Goal: Information Seeking & Learning: Learn about a topic

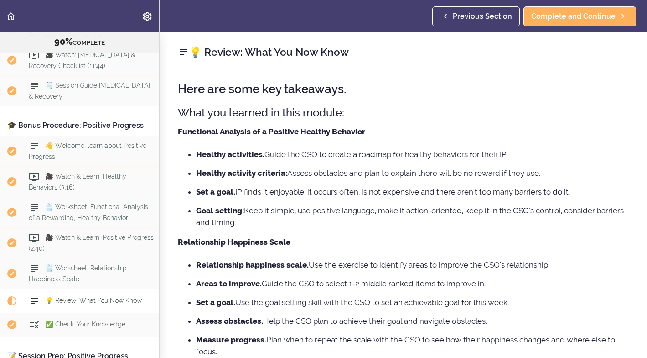
scroll to position [5443, 0]
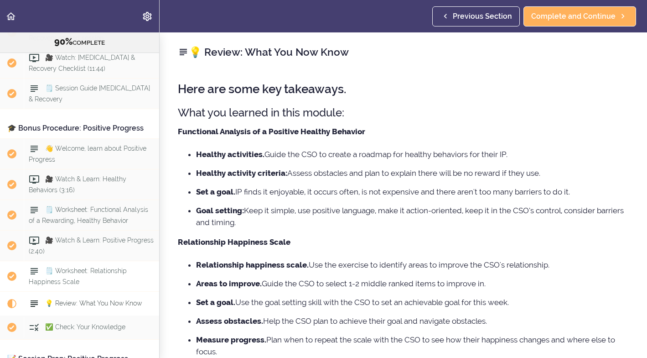
drag, startPoint x: 0, startPoint y: 0, endPoint x: 111, endPoint y: 212, distance: 239.6
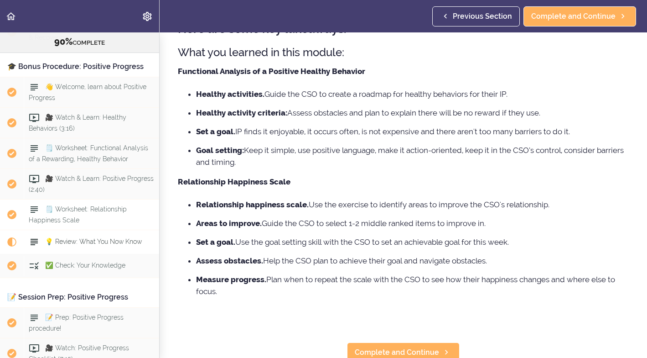
scroll to position [69, 0]
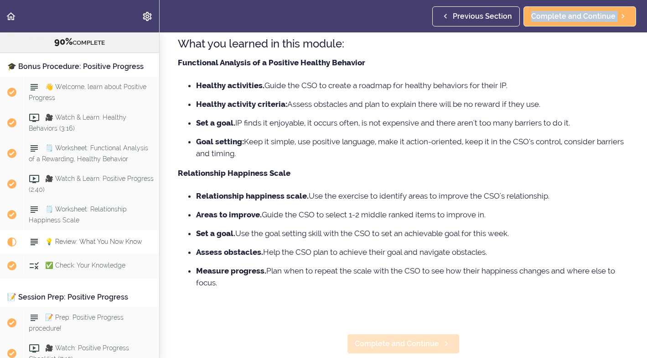
click at [397, 342] on span "Complete and Continue" at bounding box center [397, 343] width 84 height 11
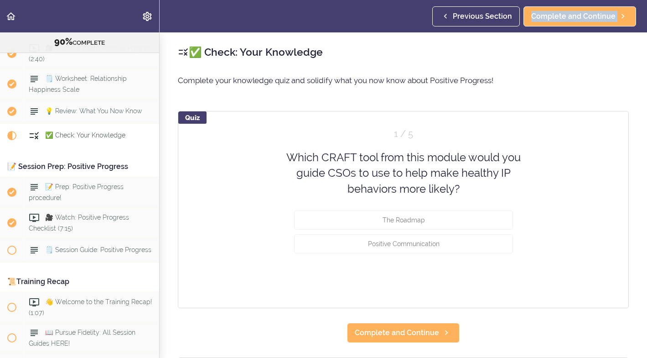
scroll to position [5638, 0]
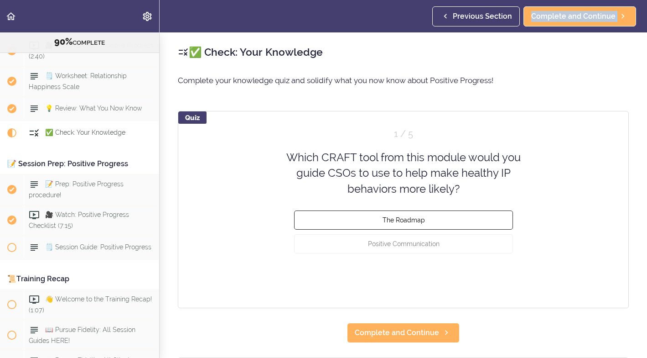
click at [418, 218] on span "The Roadmap" at bounding box center [403, 219] width 42 height 7
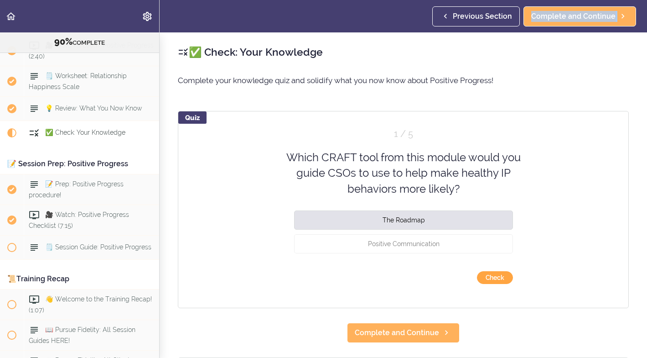
click at [494, 276] on button "Check" at bounding box center [495, 277] width 36 height 13
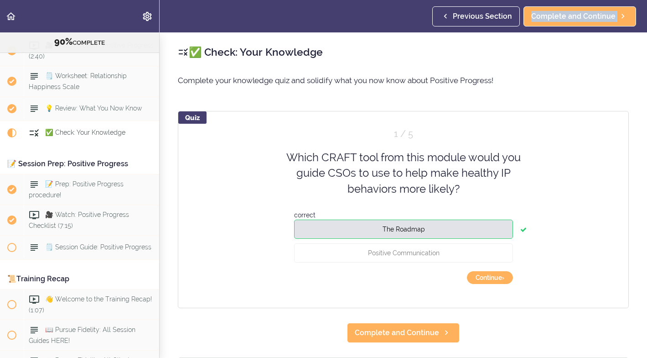
click at [494, 276] on button "Continue ›" at bounding box center [490, 277] width 46 height 13
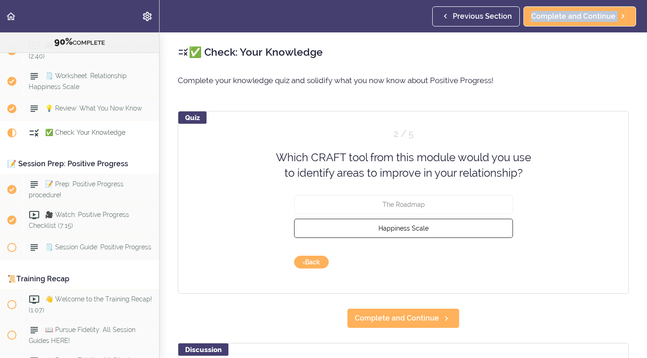
click at [401, 227] on span "Happiness Scale" at bounding box center [404, 227] width 50 height 7
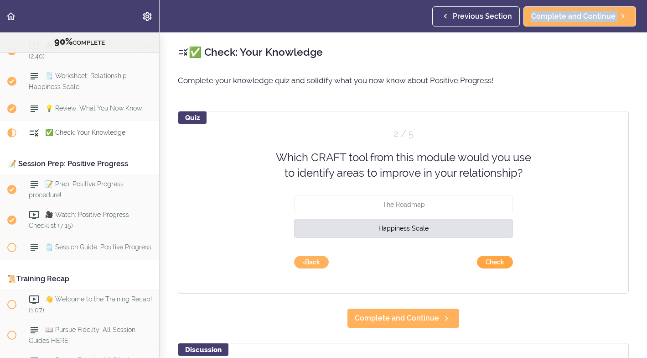
click at [495, 260] on button "Check" at bounding box center [495, 261] width 36 height 13
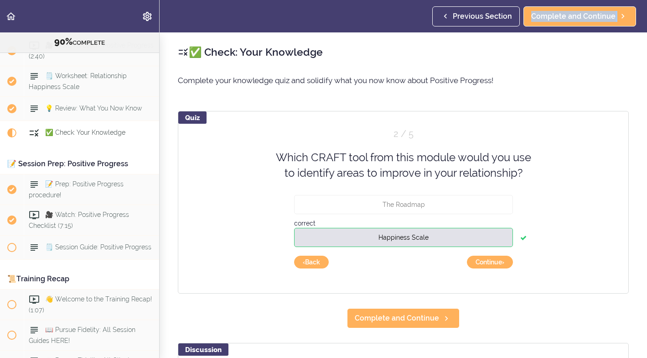
click at [495, 260] on button "Continue ›" at bounding box center [490, 261] width 46 height 13
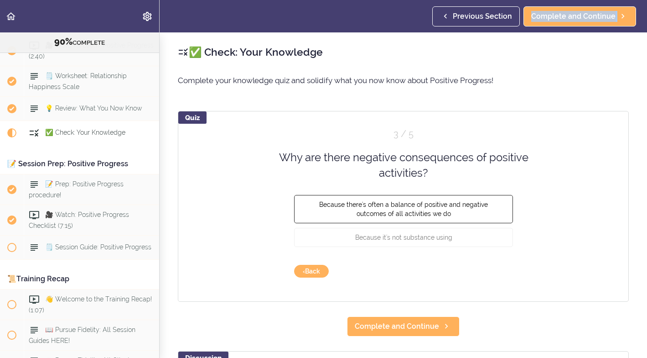
click at [422, 203] on span "Because there's often a balance of positive and negative outcomes of all activi…" at bounding box center [403, 208] width 169 height 16
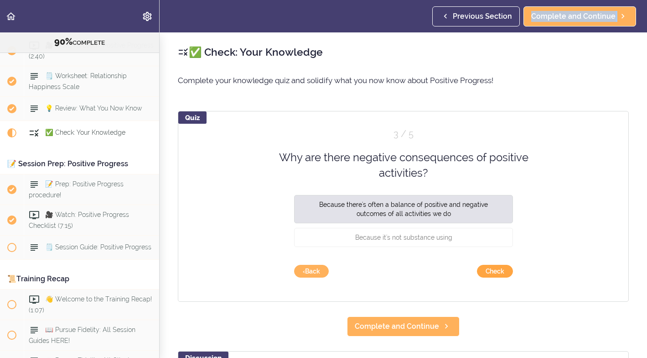
click at [493, 271] on button "Check" at bounding box center [495, 271] width 36 height 13
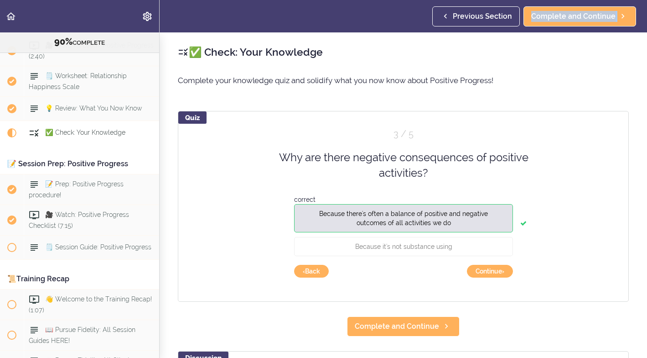
click at [493, 271] on button "Continue ›" at bounding box center [490, 271] width 46 height 13
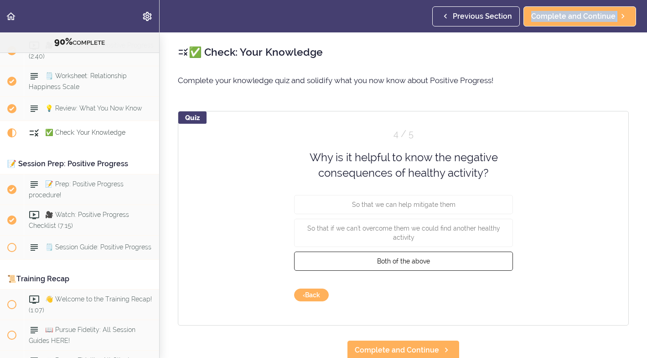
click at [401, 258] on span "Both of the above" at bounding box center [403, 260] width 53 height 7
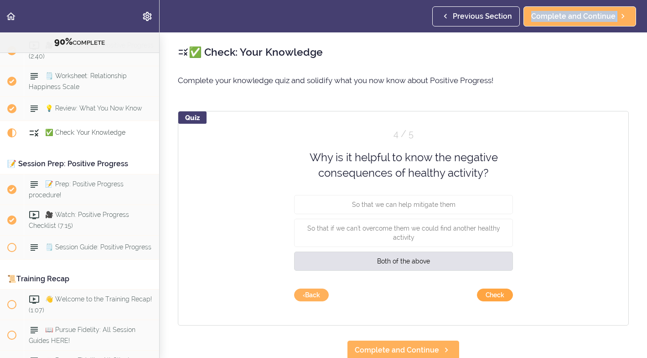
click at [498, 292] on button "Check" at bounding box center [495, 294] width 36 height 13
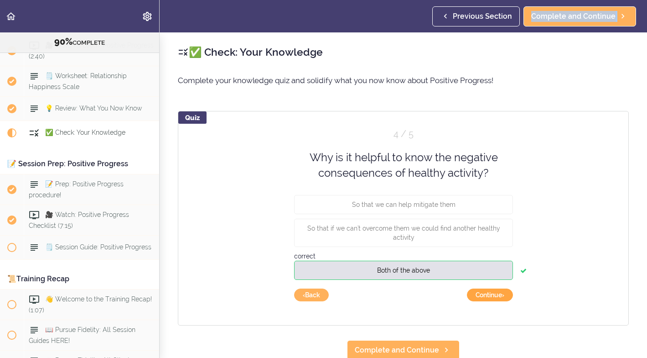
click at [494, 292] on button "Continue ›" at bounding box center [490, 294] width 46 height 13
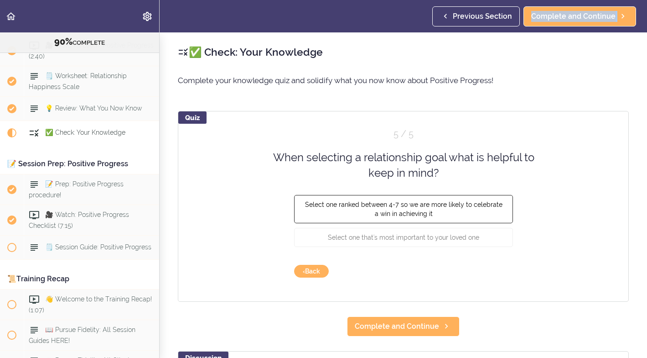
click at [417, 203] on span "Select one ranked between 4-7 so we are more likely to celebrate a win in achie…" at bounding box center [404, 208] width 198 height 16
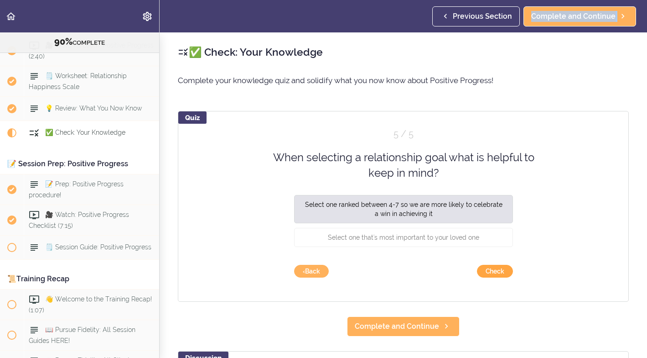
click at [492, 269] on button "Check" at bounding box center [495, 271] width 36 height 13
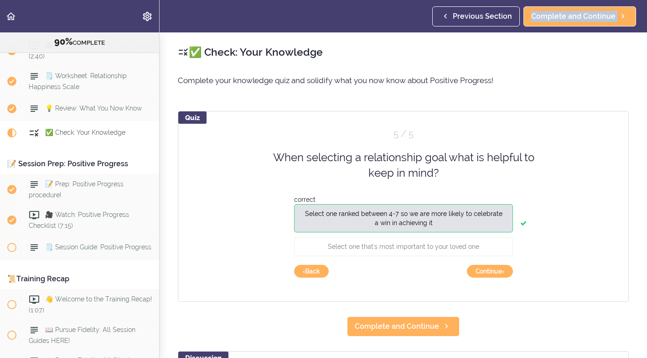
click at [492, 269] on button "Continue ›" at bounding box center [490, 271] width 46 height 13
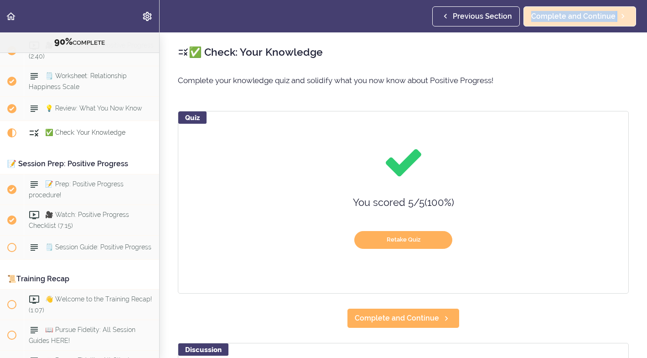
click at [573, 13] on span "Complete and Continue" at bounding box center [573, 16] width 84 height 11
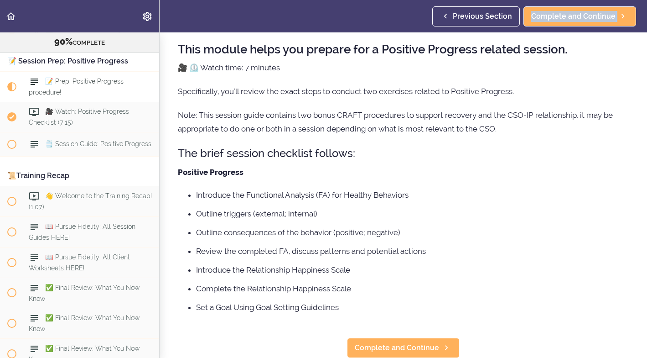
scroll to position [39, 0]
click at [88, 140] on span "🗒️ Session Guide: Positive Progress" at bounding box center [98, 143] width 106 height 7
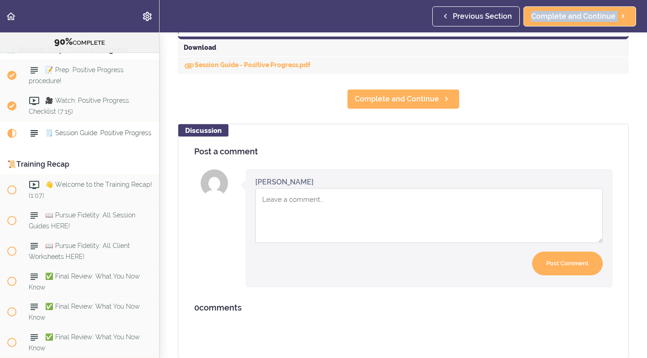
scroll to position [467, 0]
click at [227, 65] on link "Session Guide - Positive Progress.pdf" at bounding box center [247, 65] width 127 height 7
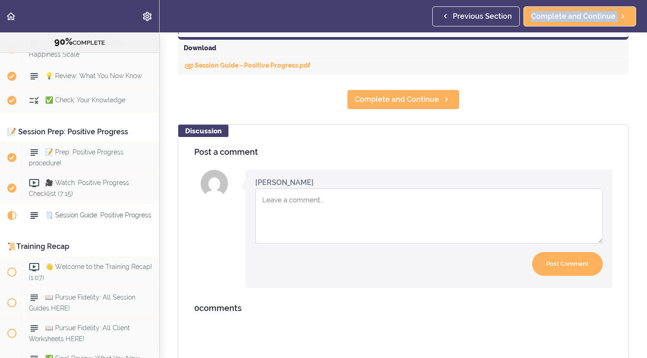
scroll to position [5668, 0]
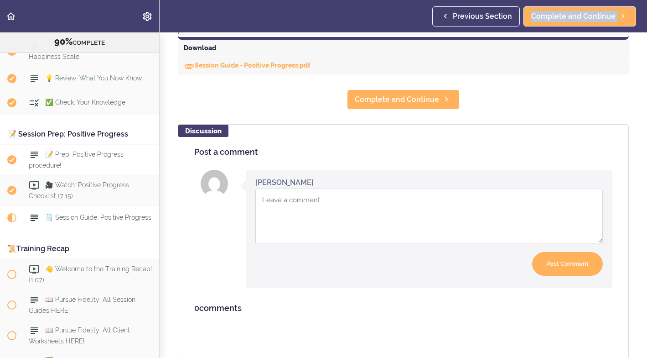
click at [98, 151] on span "📝 Prep: Positive Progress procedure!" at bounding box center [76, 160] width 95 height 18
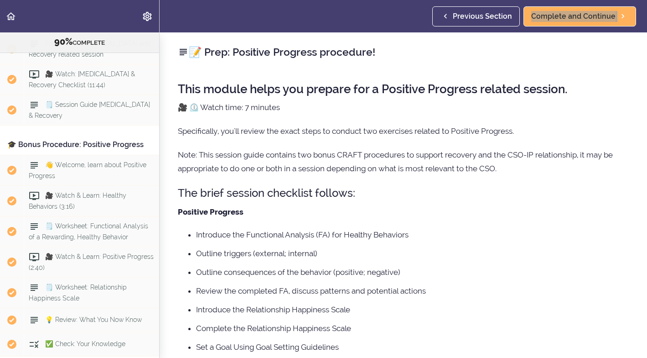
scroll to position [5425, 0]
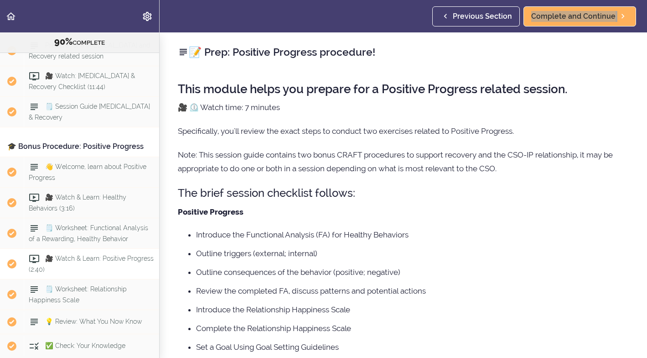
drag, startPoint x: 593, startPoint y: 354, endPoint x: 51, endPoint y: 195, distance: 565.2
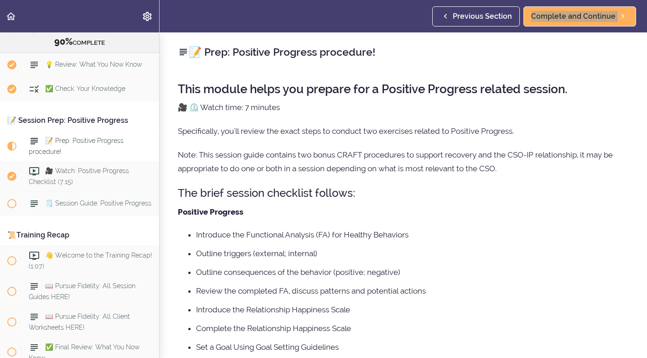
scroll to position [5682, 0]
